Goal: Transaction & Acquisition: Download file/media

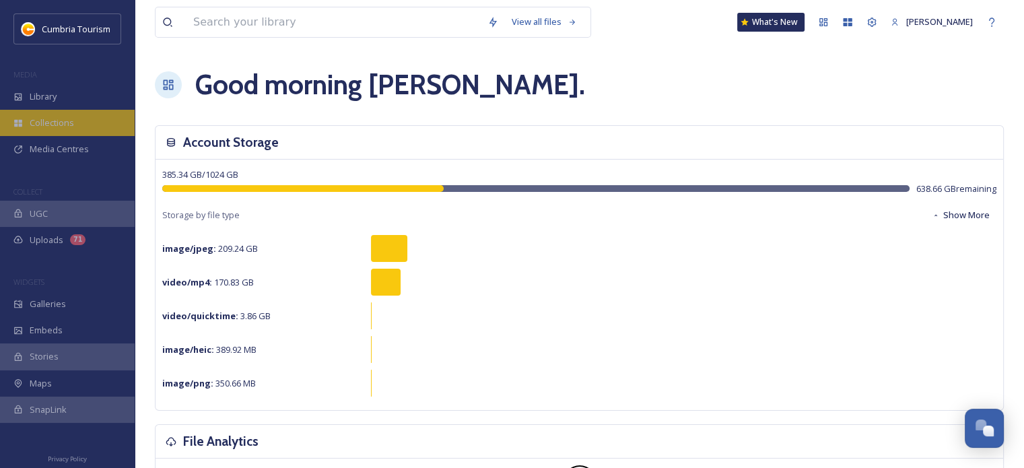
click at [59, 130] on div "Collections" at bounding box center [67, 123] width 135 height 26
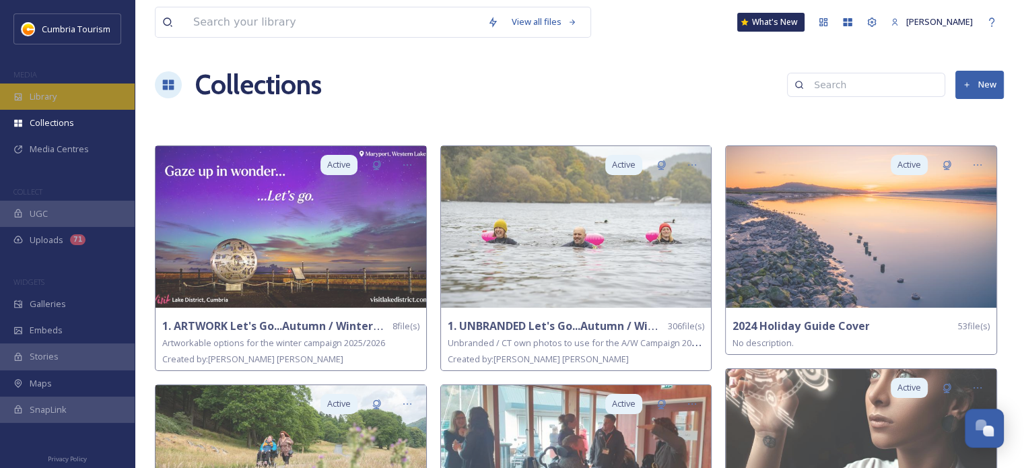
click at [61, 93] on div "Library" at bounding box center [67, 97] width 135 height 26
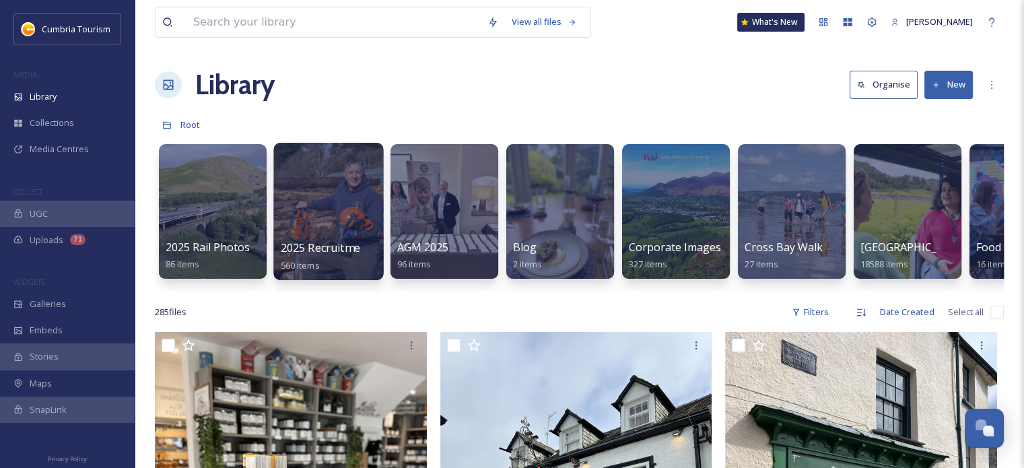
click at [343, 205] on div at bounding box center [328, 211] width 110 height 137
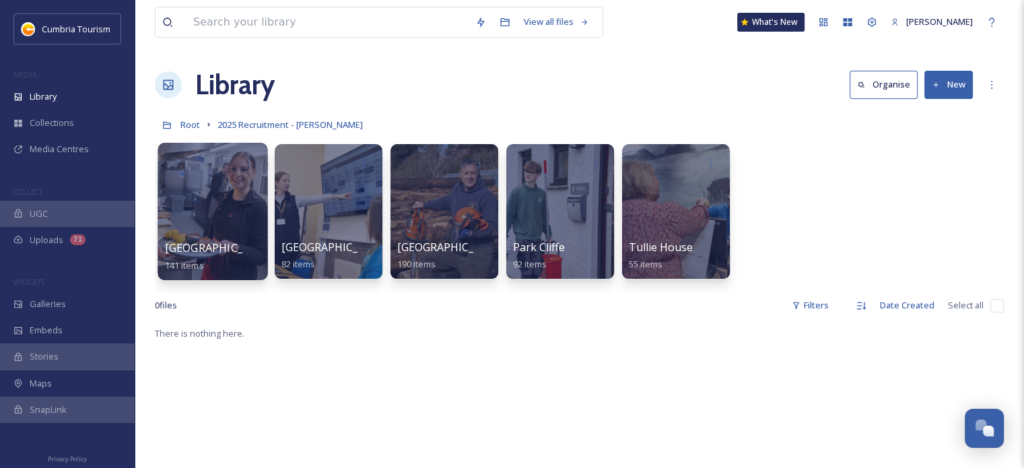
click at [207, 193] on div at bounding box center [213, 211] width 110 height 137
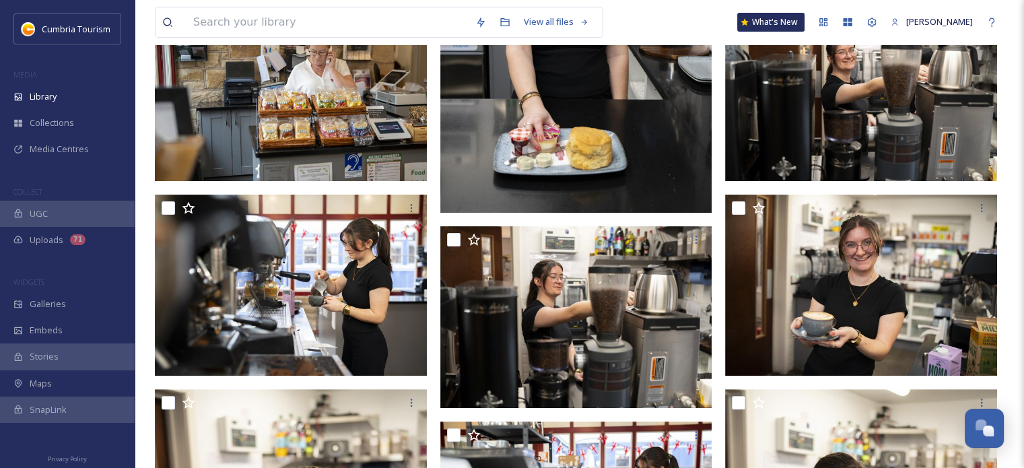
scroll to position [404, 0]
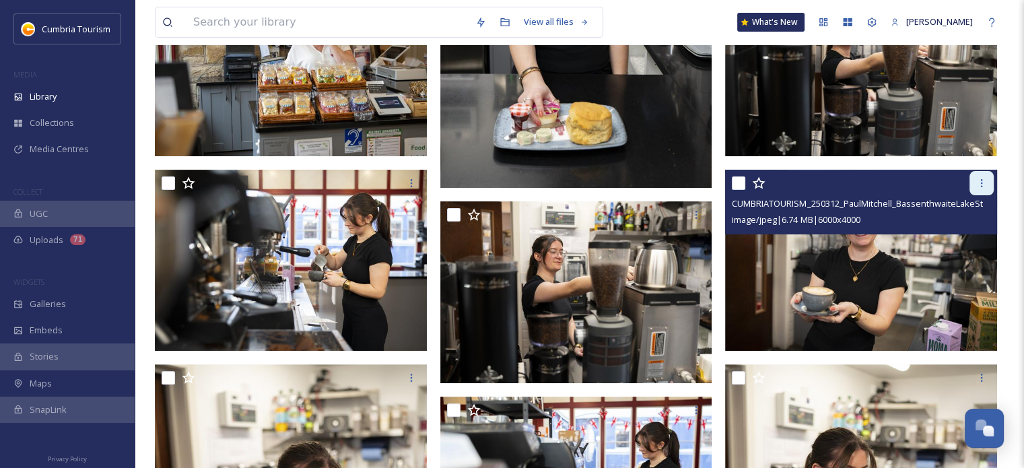
click at [978, 181] on icon at bounding box center [982, 183] width 11 height 11
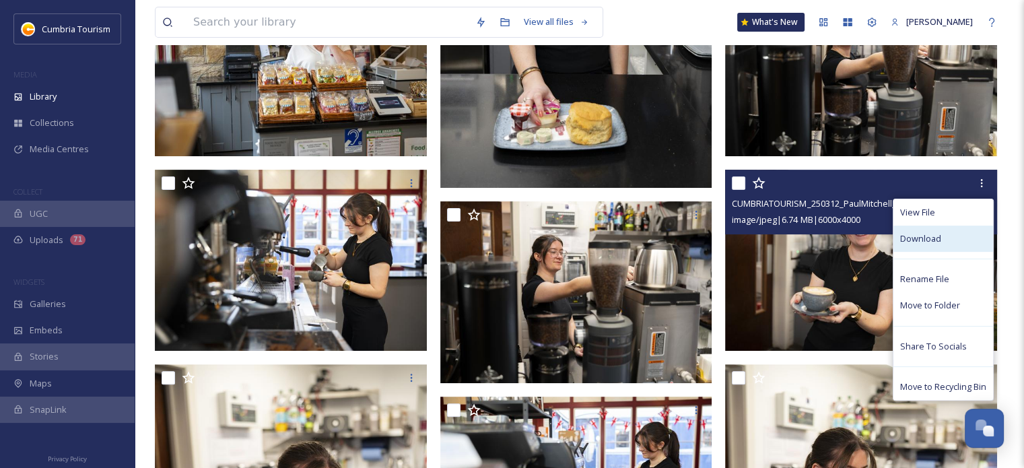
click at [947, 229] on div "Download" at bounding box center [944, 239] width 100 height 26
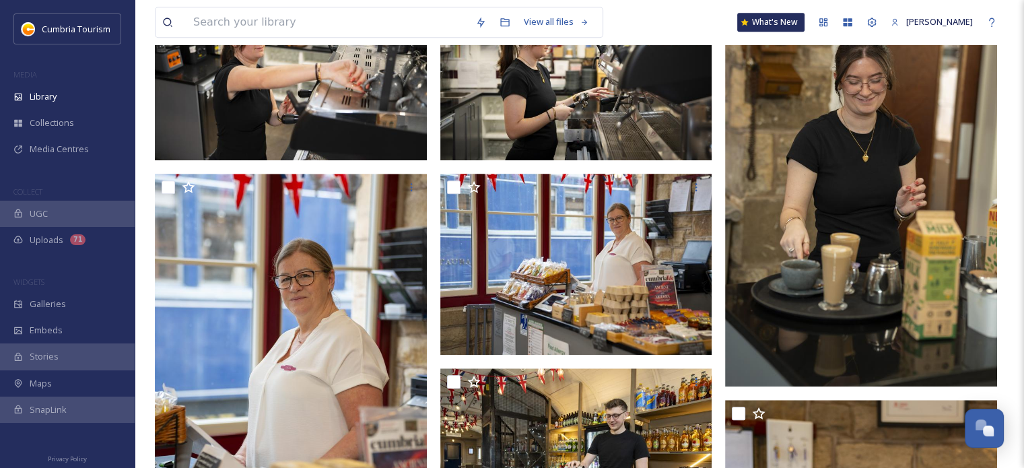
scroll to position [1212, 0]
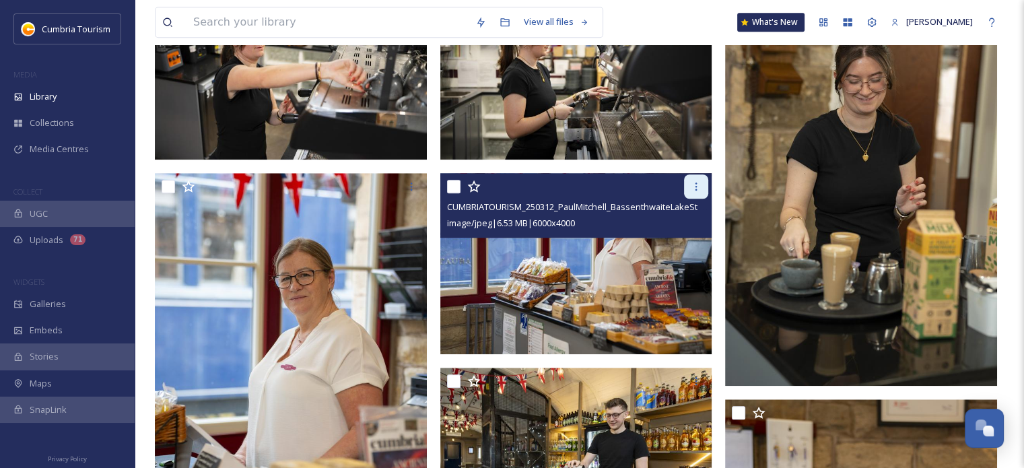
click at [696, 188] on icon at bounding box center [697, 187] width 2 height 8
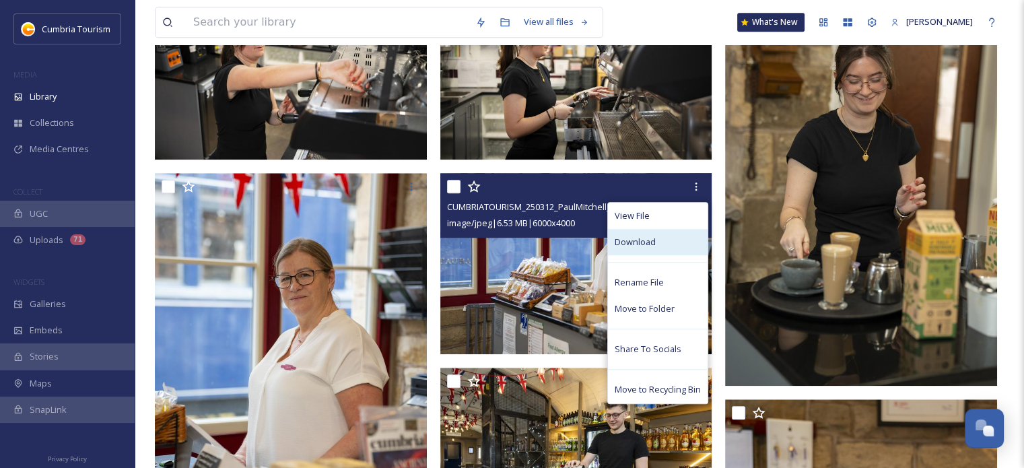
click at [671, 240] on div "Download" at bounding box center [658, 242] width 100 height 26
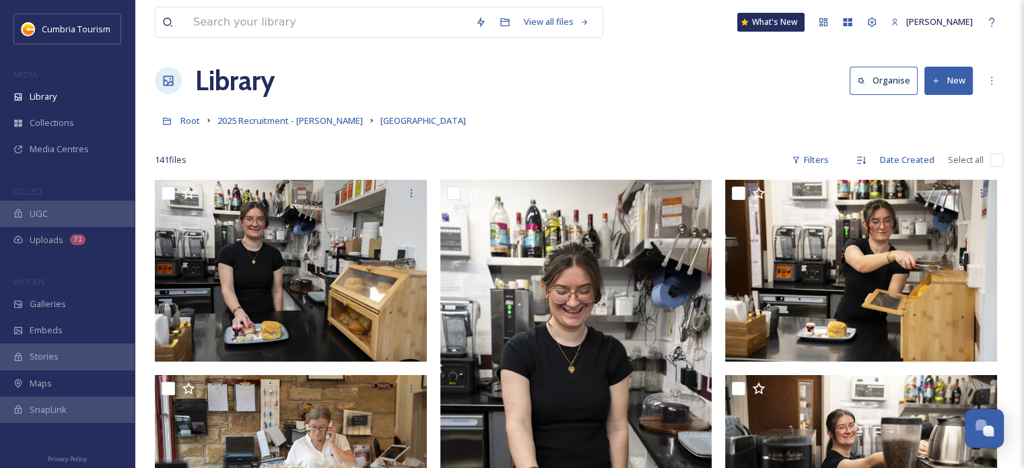
scroll to position [0, 0]
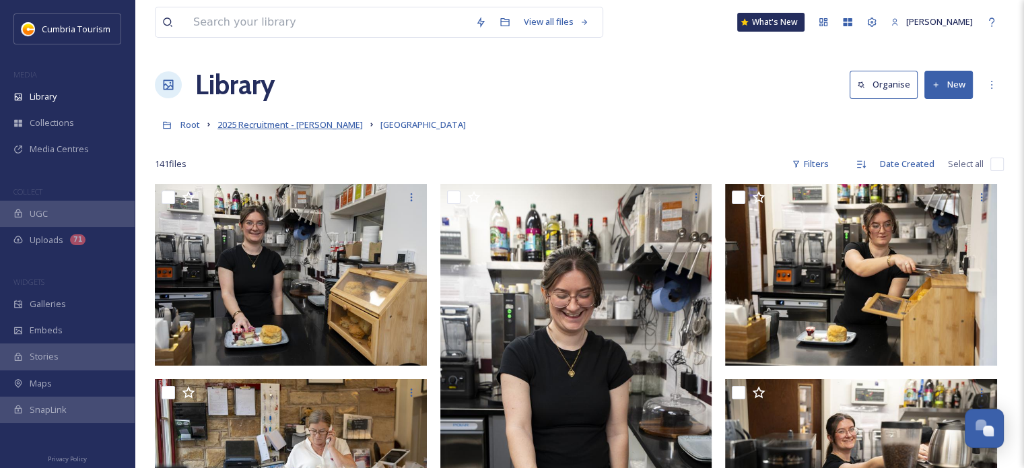
click at [320, 121] on span "2025 Recruitment - [PERSON_NAME]" at bounding box center [290, 125] width 145 height 12
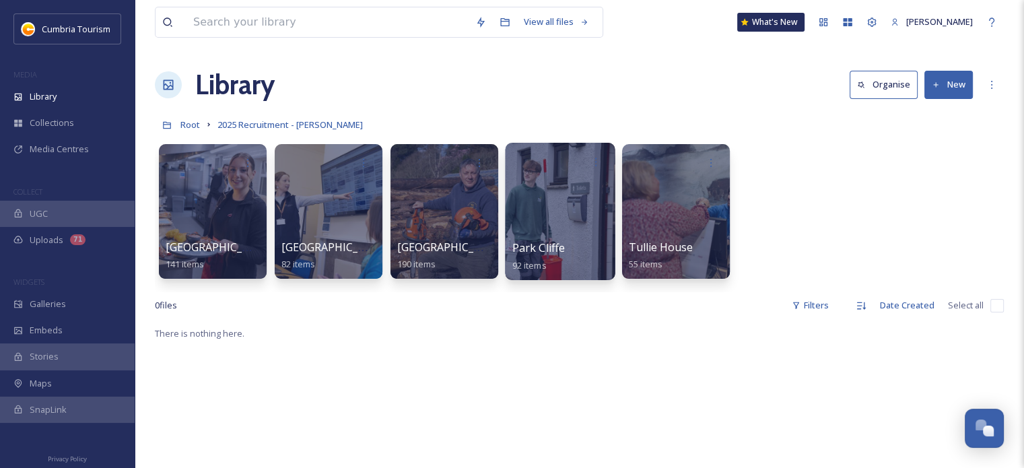
click at [585, 224] on div at bounding box center [560, 211] width 110 height 137
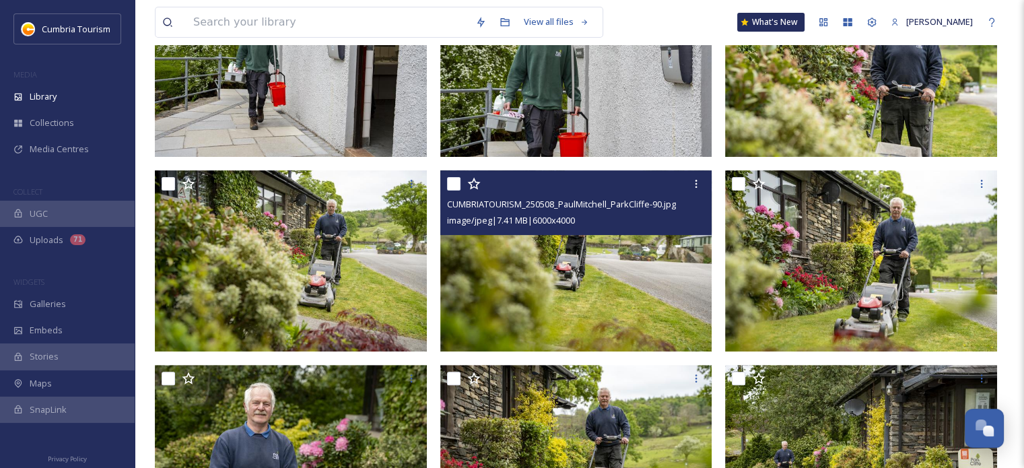
scroll to position [404, 0]
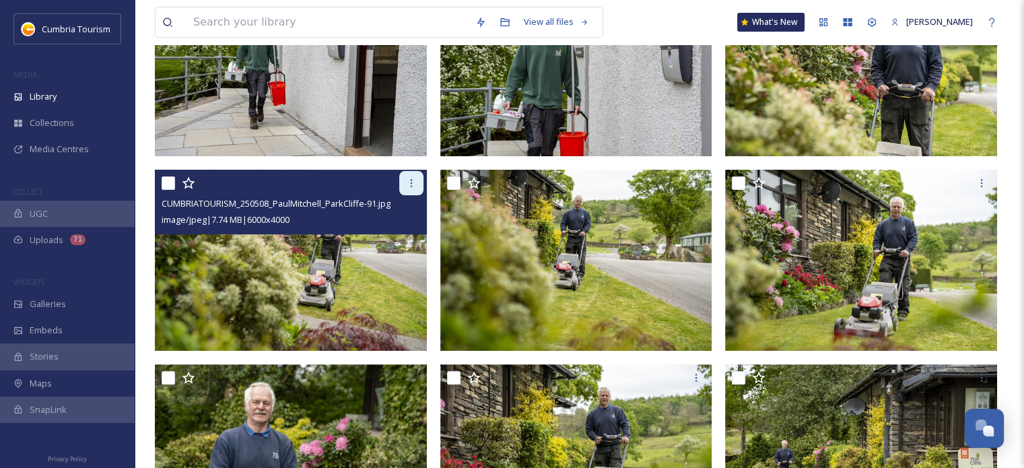
click at [412, 186] on icon at bounding box center [411, 183] width 11 height 11
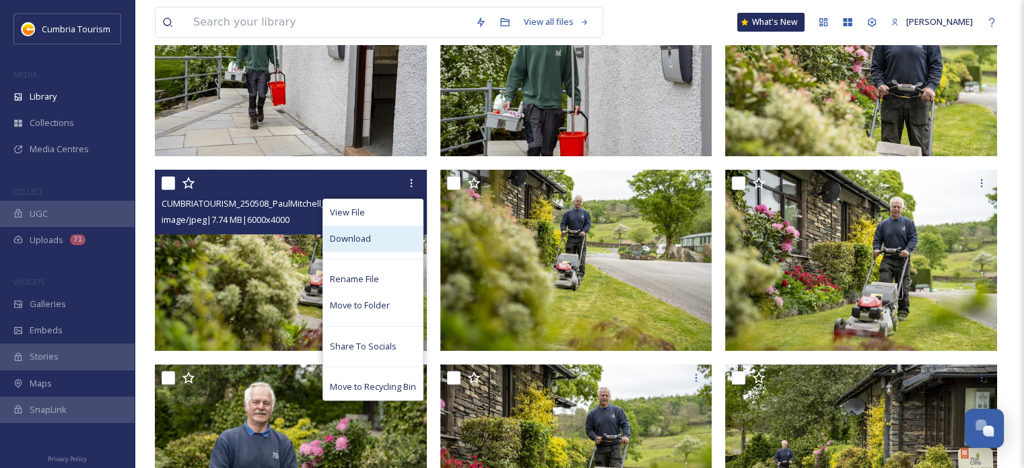
click at [386, 239] on div "Download" at bounding box center [373, 239] width 100 height 26
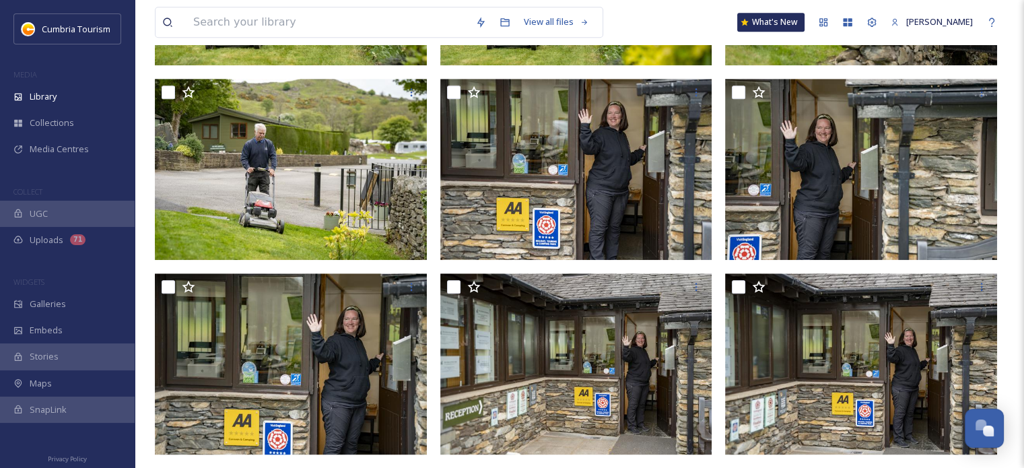
scroll to position [1078, 0]
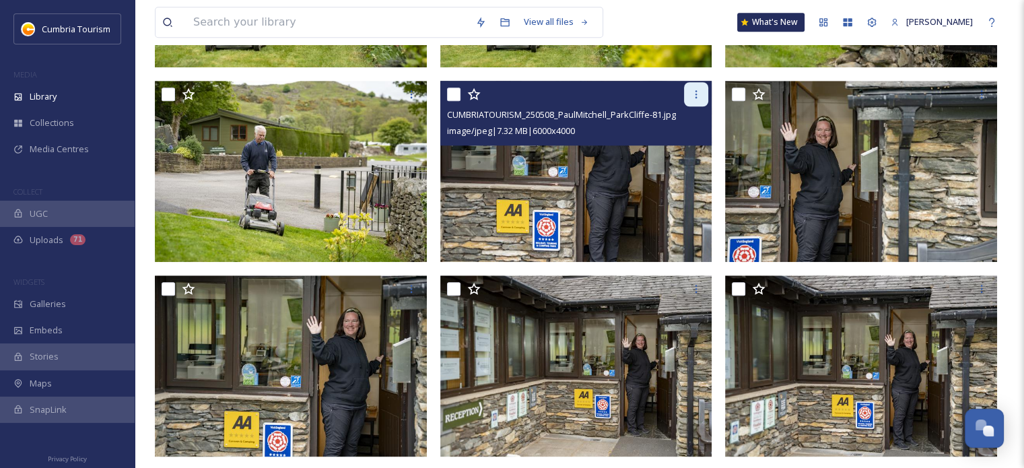
click at [696, 95] on icon at bounding box center [696, 94] width 11 height 11
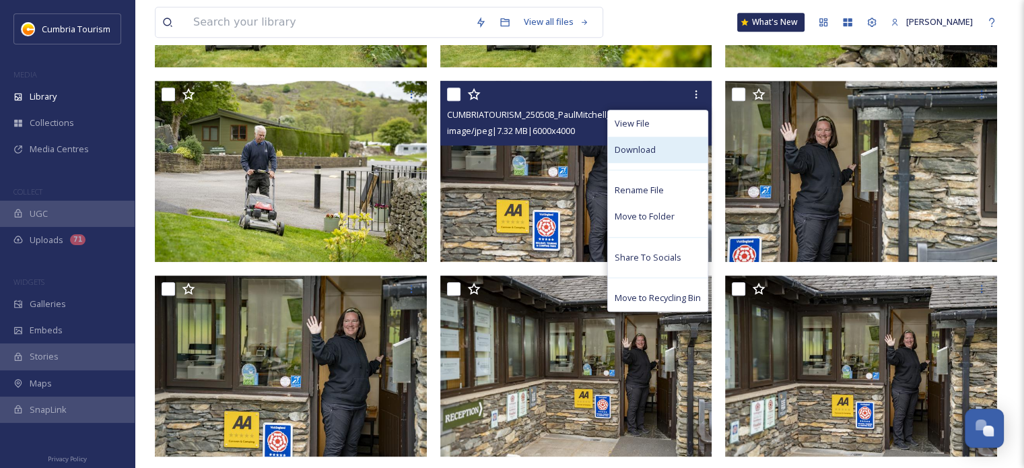
click at [686, 150] on div "Download" at bounding box center [658, 150] width 100 height 26
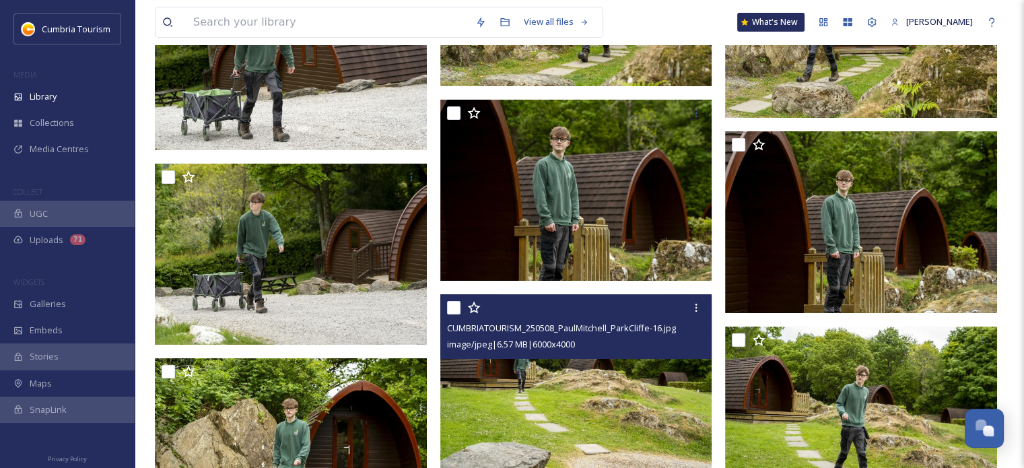
scroll to position [5186, 0]
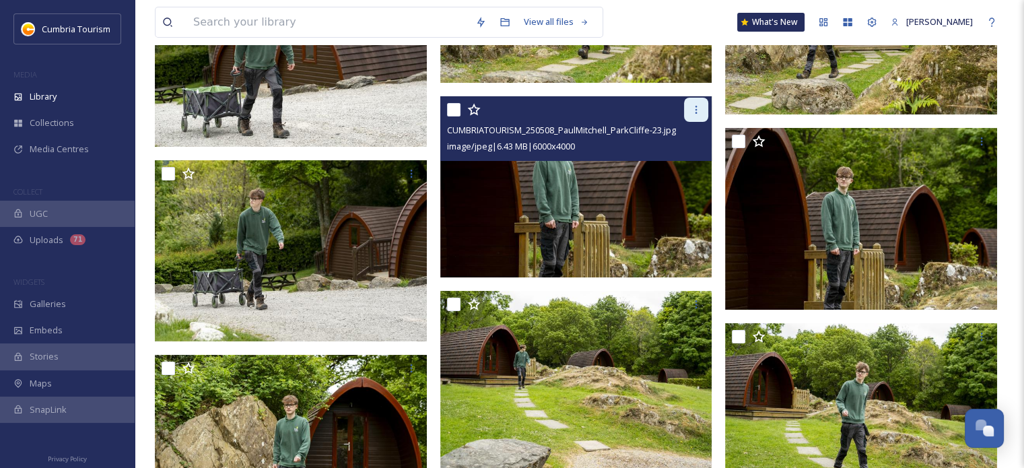
click at [692, 107] on icon at bounding box center [696, 109] width 11 height 11
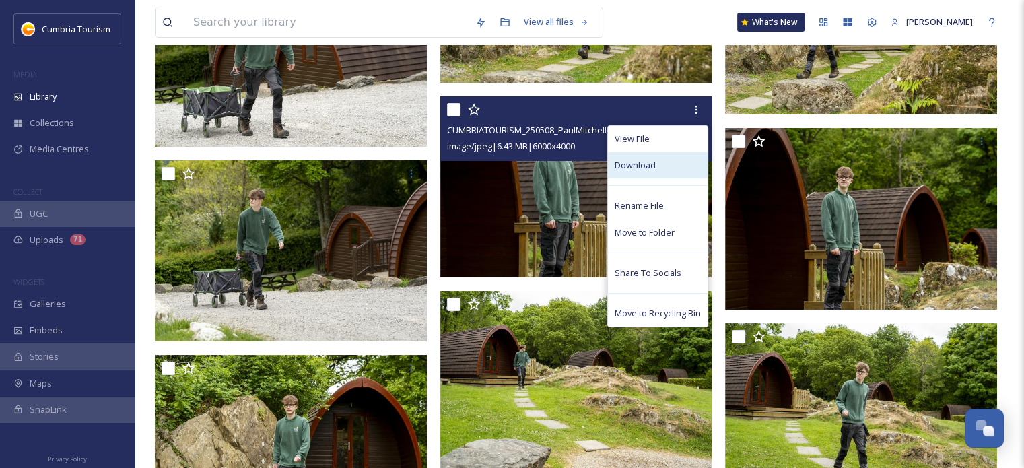
click at [681, 170] on div "Download" at bounding box center [658, 165] width 100 height 26
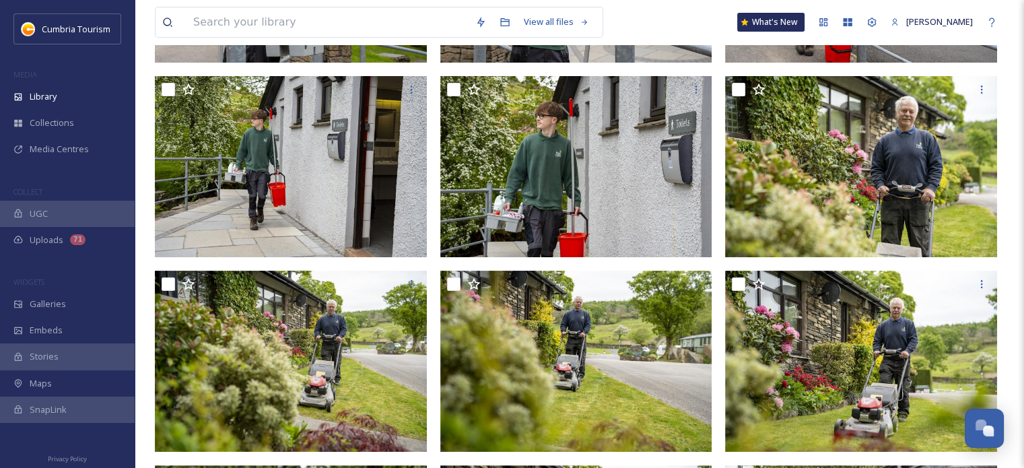
scroll to position [0, 0]
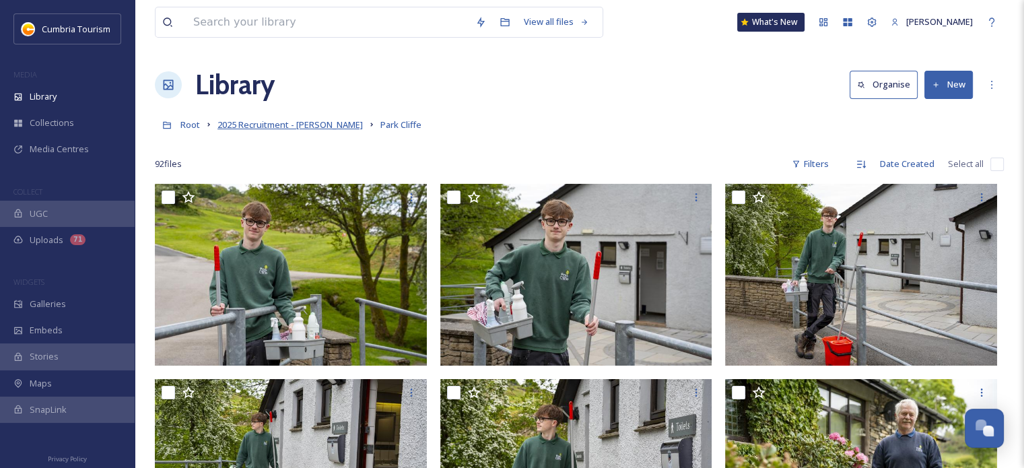
click at [256, 125] on span "2025 Recruitment - [PERSON_NAME]" at bounding box center [290, 125] width 145 height 12
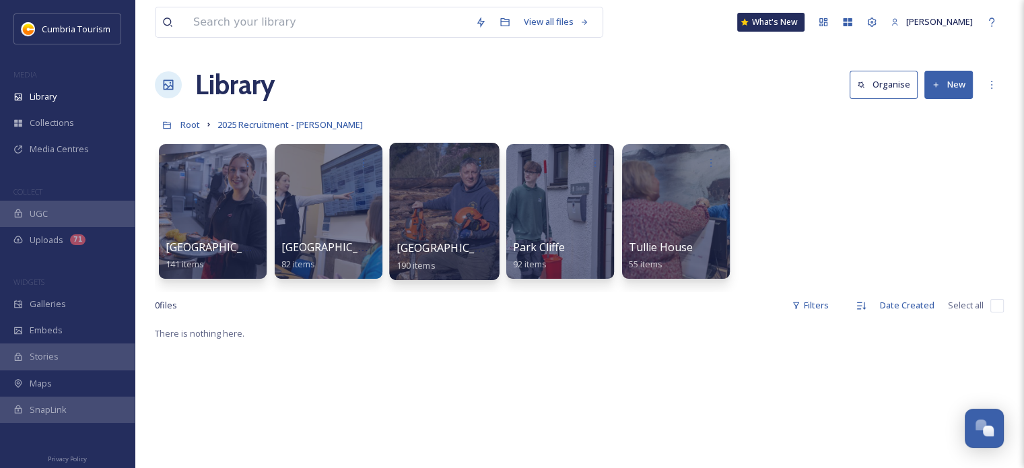
click at [448, 245] on span "[GEOGRAPHIC_DATA]" at bounding box center [452, 247] width 110 height 15
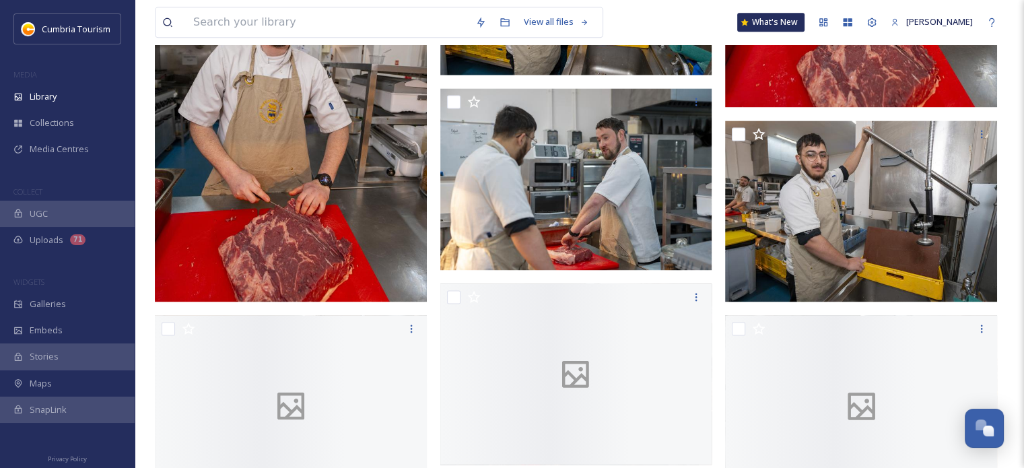
scroll to position [1886, 0]
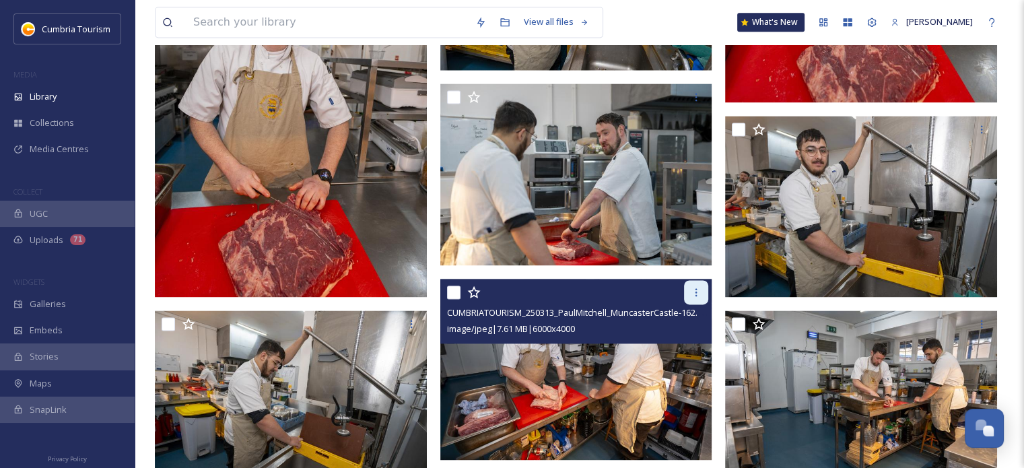
click at [697, 294] on icon at bounding box center [696, 292] width 11 height 11
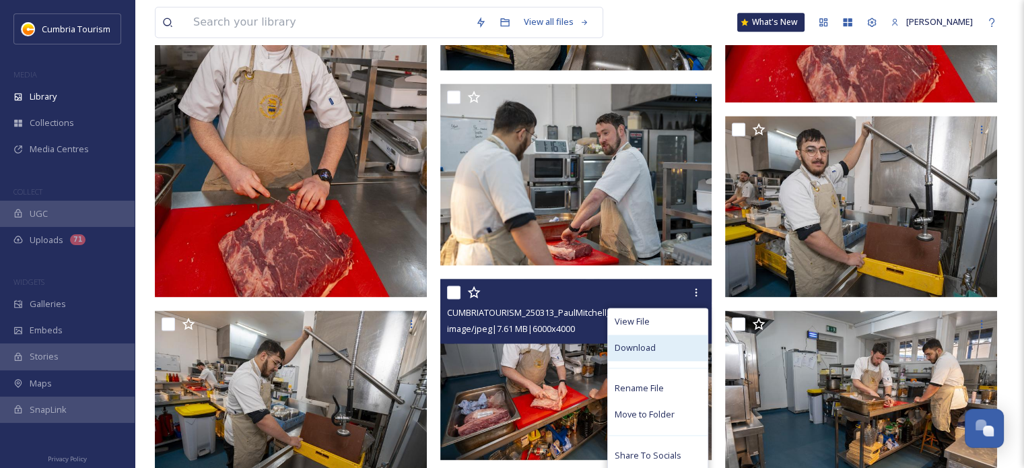
click at [645, 356] on div "Download" at bounding box center [658, 348] width 100 height 26
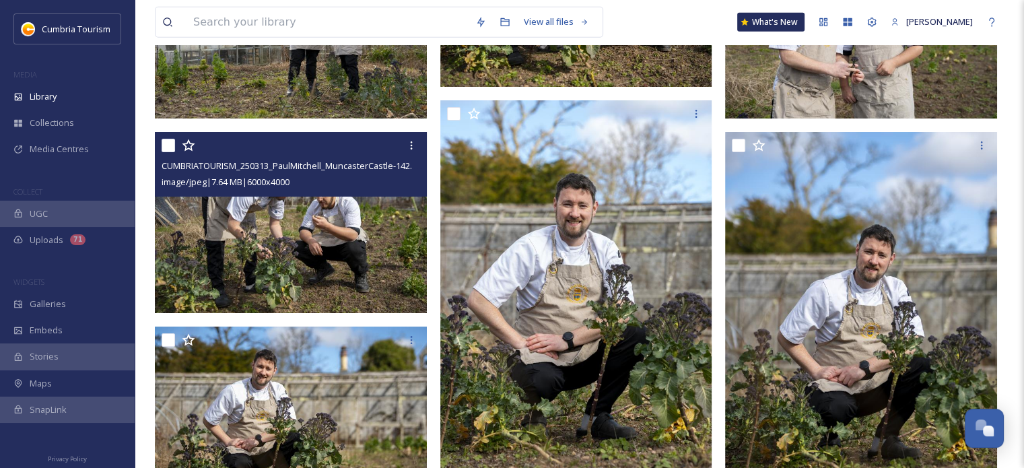
scroll to position [4041, 0]
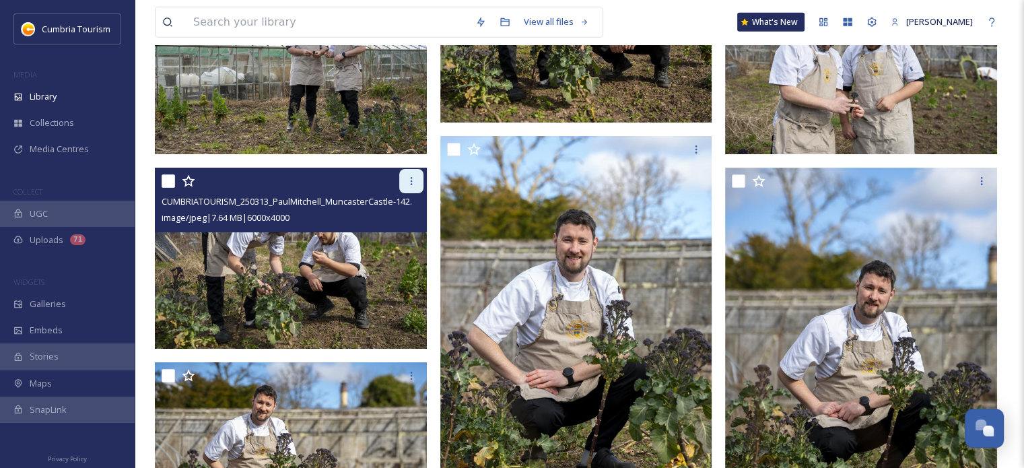
click at [409, 183] on icon at bounding box center [411, 181] width 11 height 11
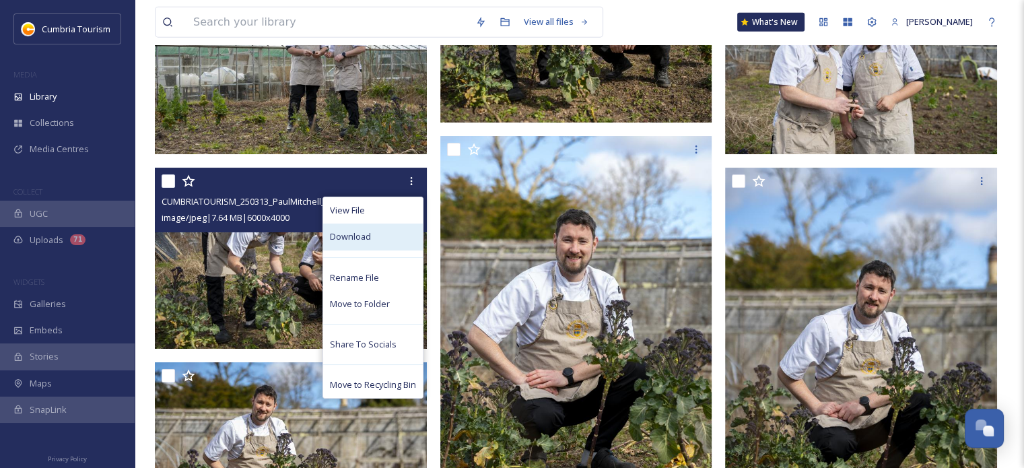
click at [388, 231] on div "Download" at bounding box center [373, 237] width 100 height 26
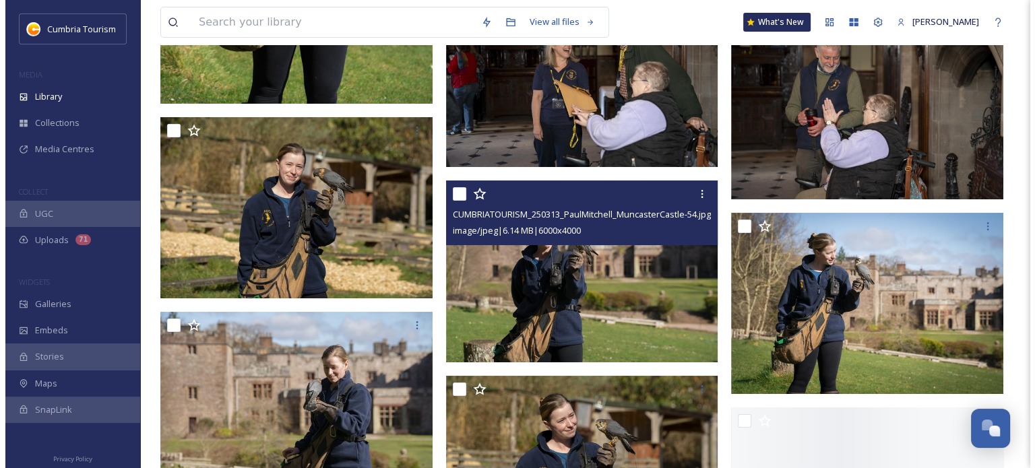
scroll to position [10776, 0]
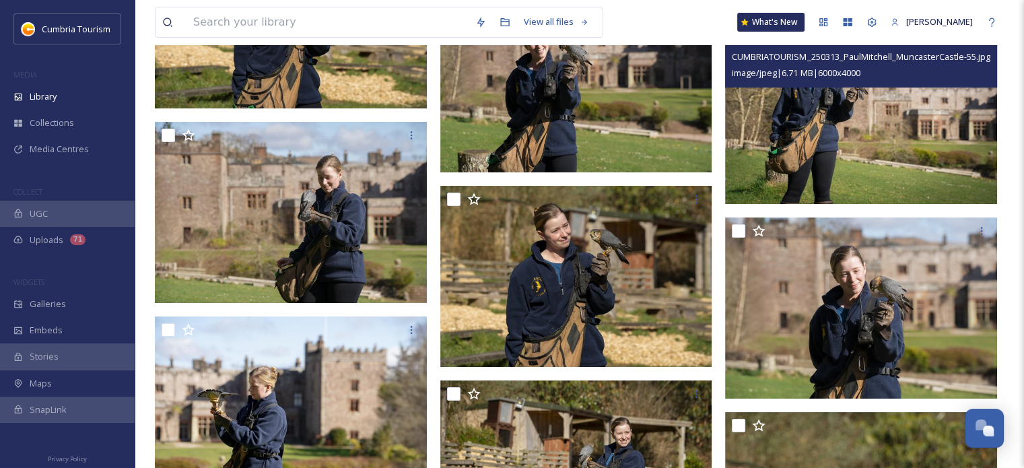
click at [787, 134] on img at bounding box center [861, 114] width 272 height 182
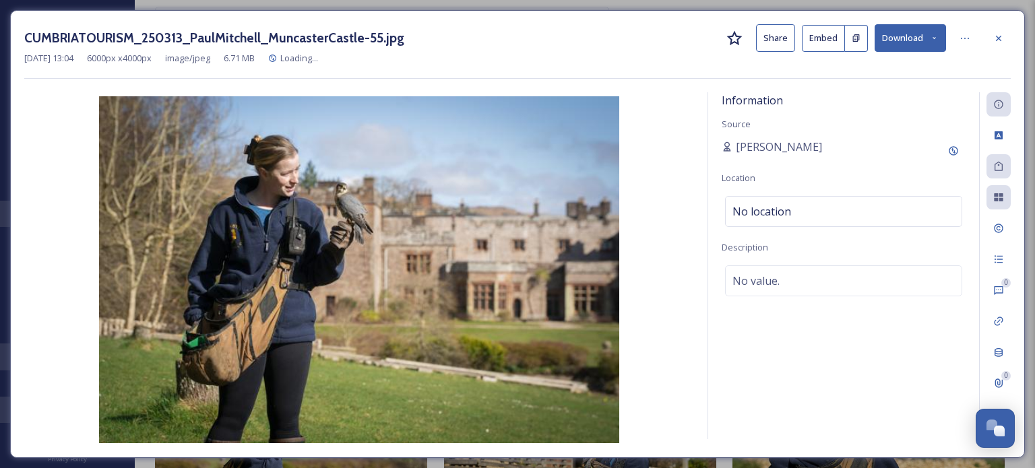
click at [901, 32] on button "Download" at bounding box center [909, 38] width 71 height 28
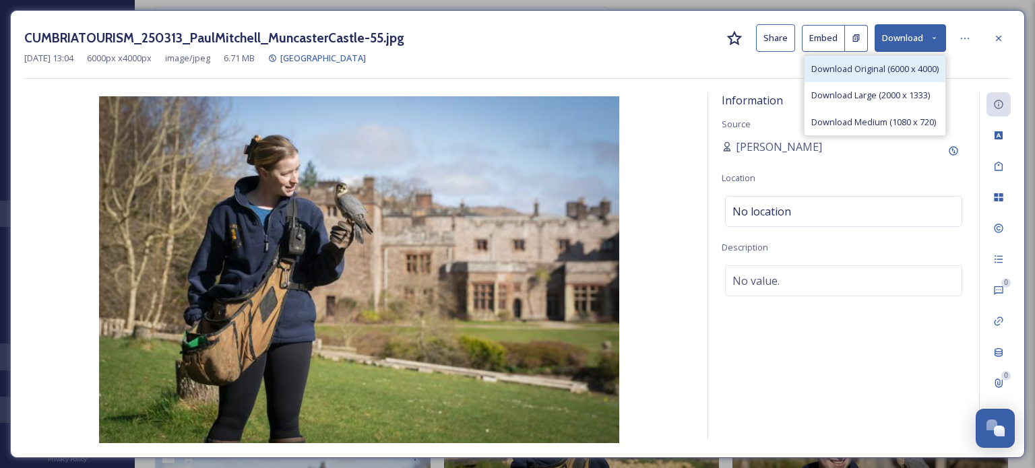
click at [890, 72] on span "Download Original (6000 x 4000)" at bounding box center [874, 69] width 127 height 13
